Goal: Transaction & Acquisition: Purchase product/service

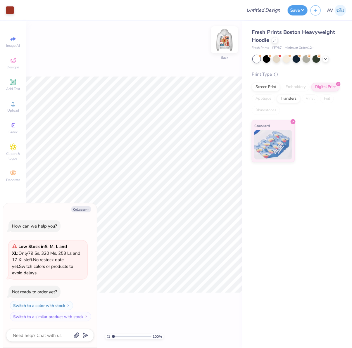
click at [227, 44] on img at bounding box center [224, 39] width 23 height 23
type textarea "x"
type input "3.39679986913393"
type textarea "x"
type input "3.39679986913393"
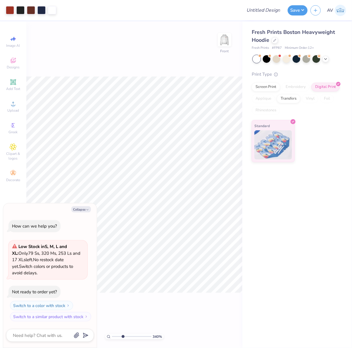
type textarea "x"
type input "3.39679986913393"
type textarea "x"
type input "3.39679986913393"
type textarea "x"
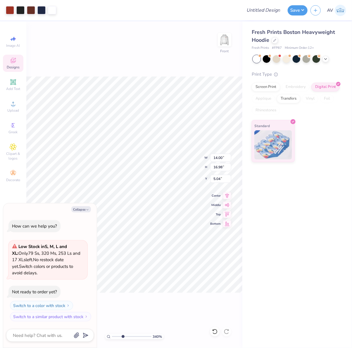
type input "5.00"
type input "3.39679986913393"
type textarea "x"
type input "3.39679986913393"
type textarea "x"
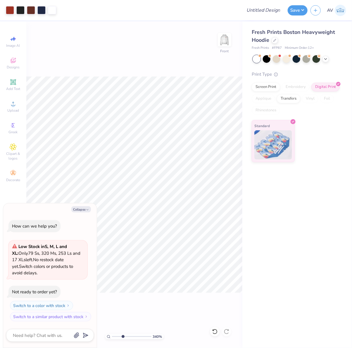
type input "3.39679986913393"
type textarea "x"
type input "3.39679986913393"
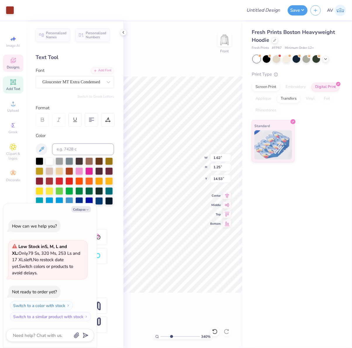
type textarea "x"
type input "3.39679986913393"
type textarea "x"
type input "4.53"
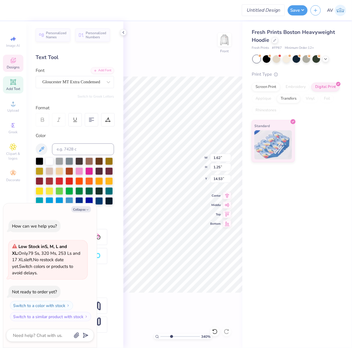
type input "0.81"
type input "11.16"
type input "1"
type textarea "x"
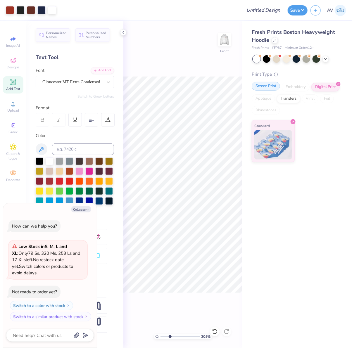
click at [265, 88] on div "Screen Print" at bounding box center [266, 86] width 28 height 9
type input "3.03942109121987"
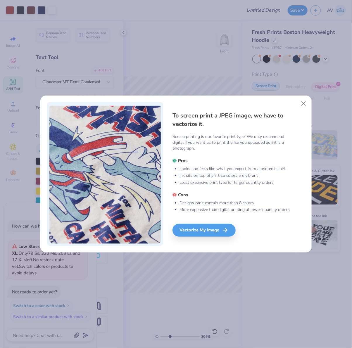
type textarea "x"
click at [206, 236] on div "Vectorize My Image" at bounding box center [204, 230] width 63 height 13
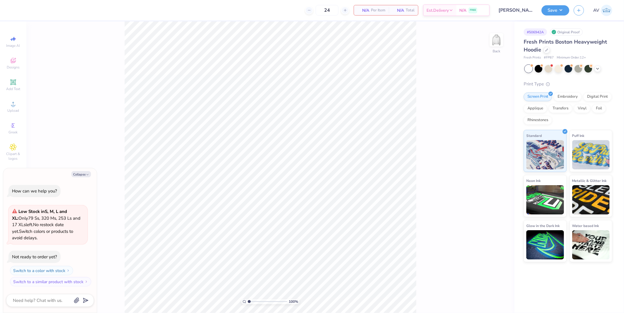
type textarea "x"
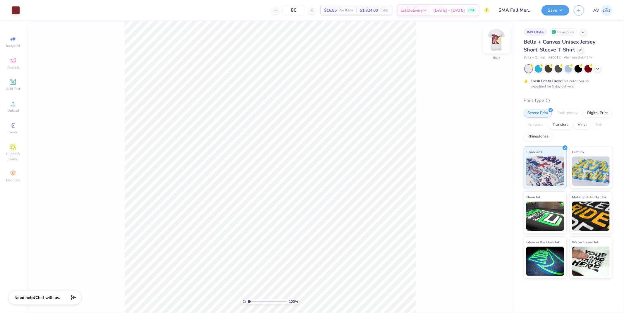
click at [493, 44] on img at bounding box center [496, 39] width 23 height 23
type input "2.35706666219802"
type input "4.33"
type input "5.04"
type input "12.84"
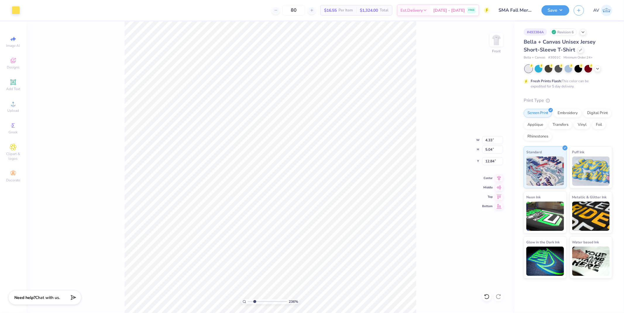
type input "2.35706666219802"
type input "16.08"
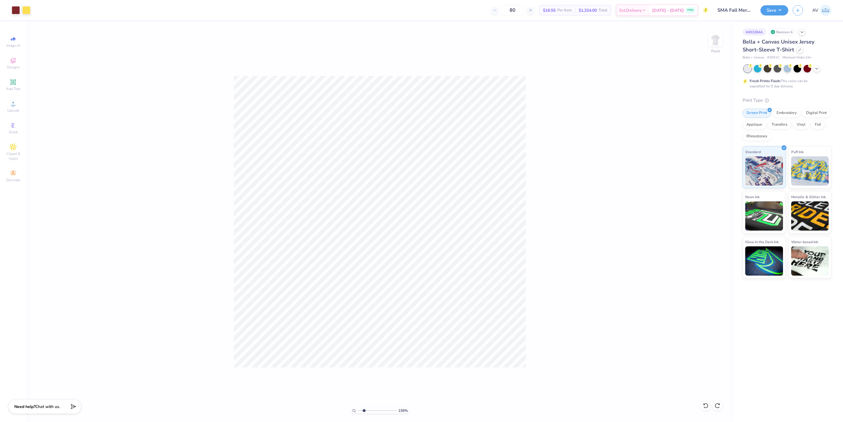
type input "1"
click at [16, 153] on span "Clipart & logos" at bounding box center [13, 156] width 20 height 9
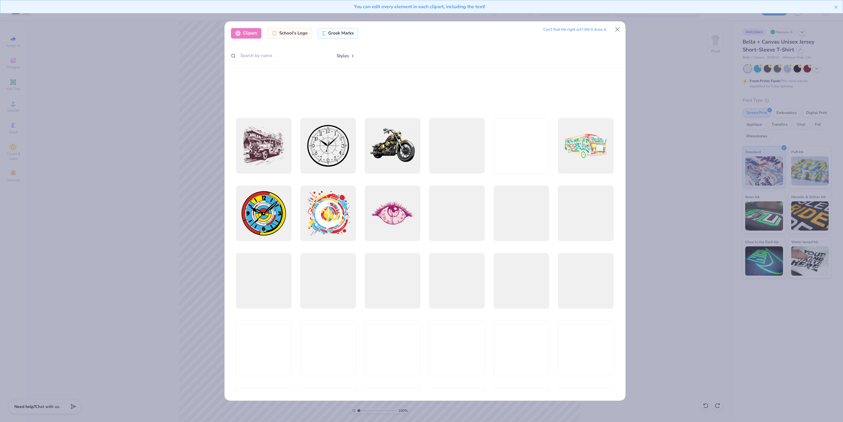
scroll to position [263, 0]
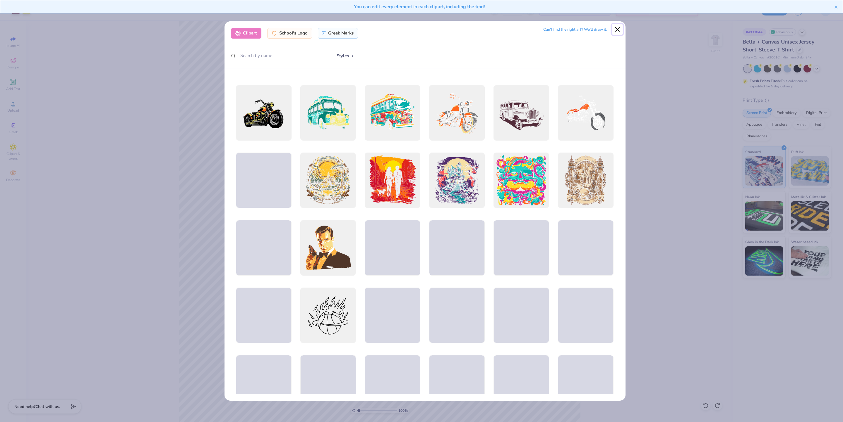
click at [618, 26] on button "Close" at bounding box center [616, 29] width 11 height 11
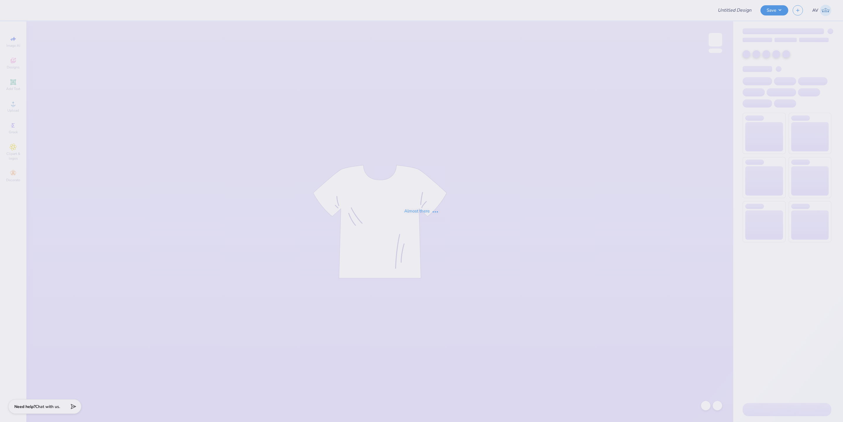
type input "RUDT Men's Pant"
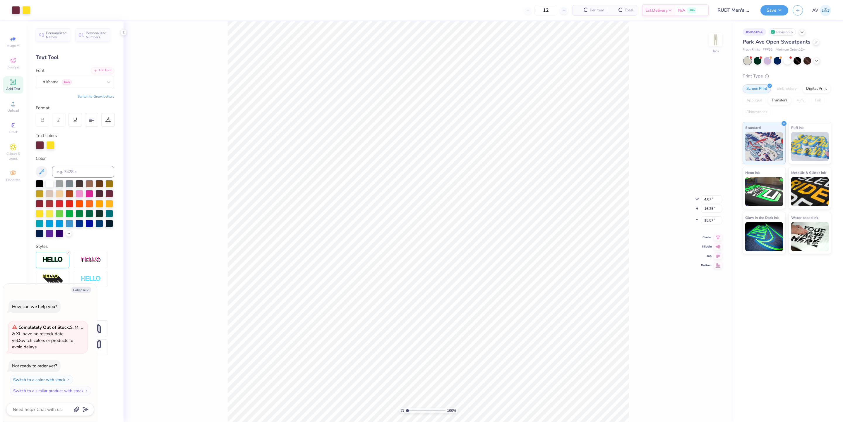
type textarea "x"
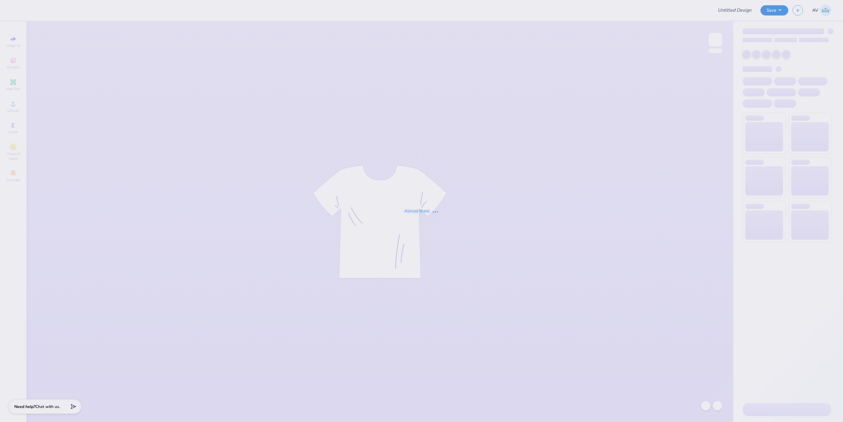
type input "Aphi Bid day"
type input "12"
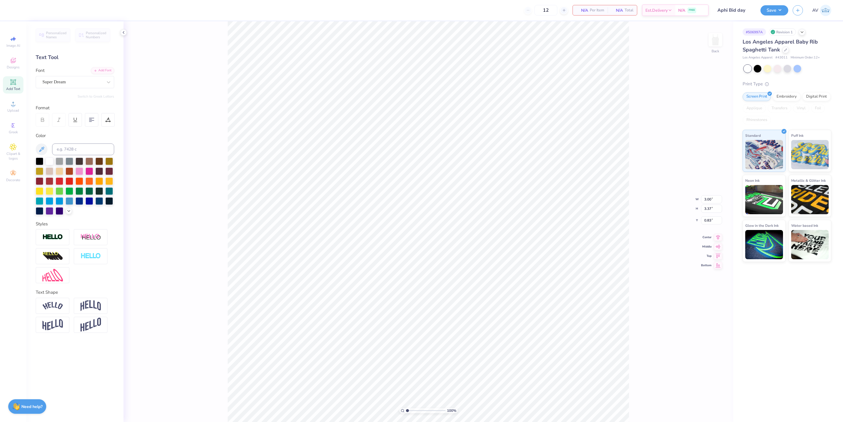
scroll to position [7, 1]
